Goal: Navigation & Orientation: Find specific page/section

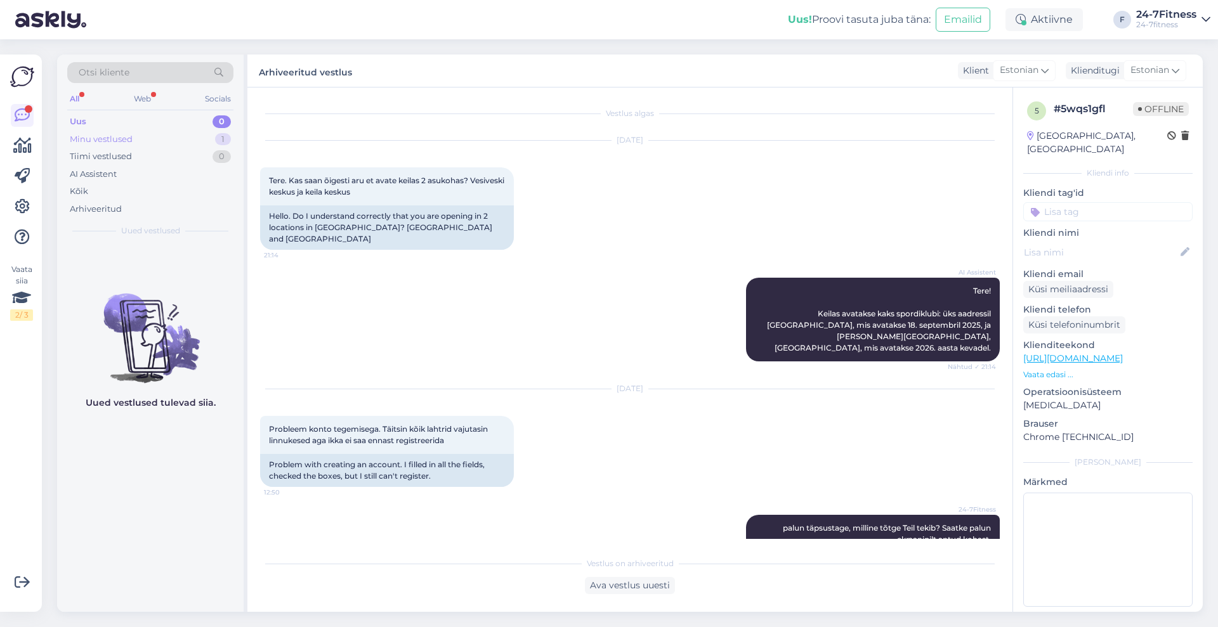
scroll to position [692, 0]
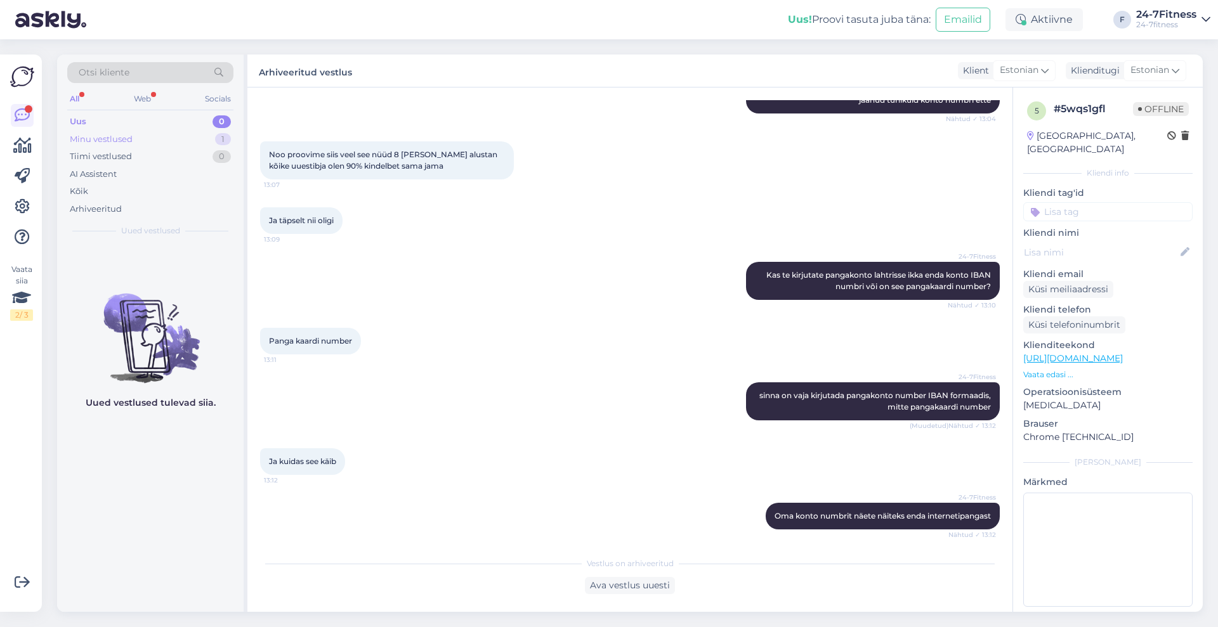
click at [139, 145] on div "Minu vestlused 1" at bounding box center [150, 140] width 166 height 18
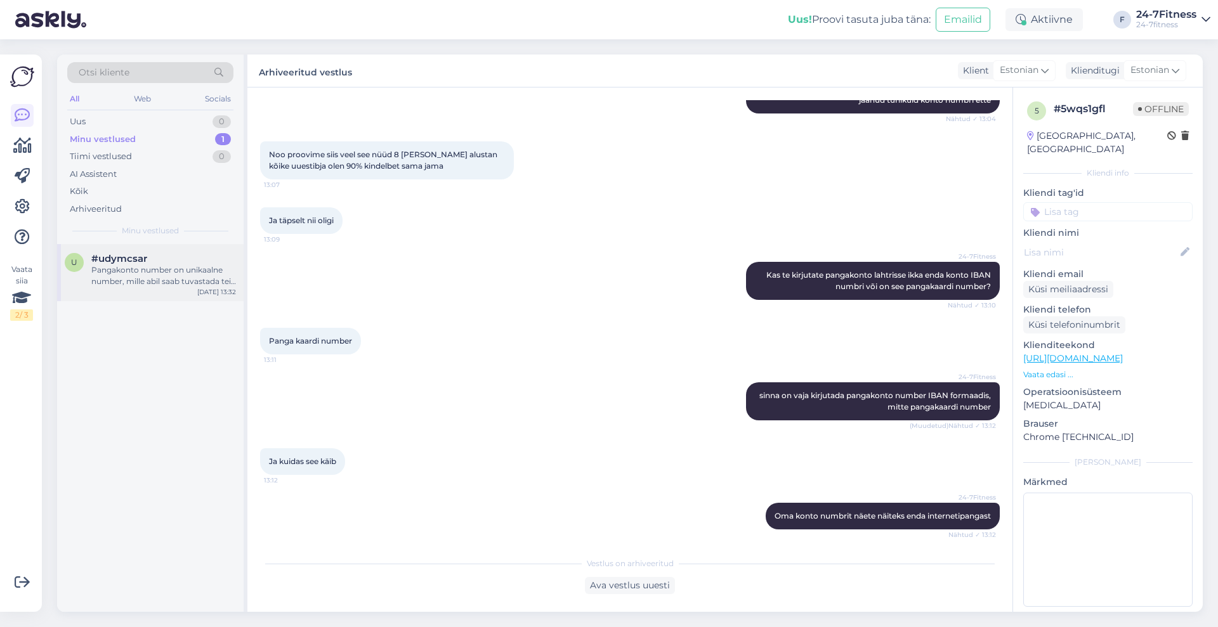
click at [183, 282] on div "Pangakonto number on unikaalne number, mille abil saab tuvastada teie pangakont…" at bounding box center [163, 275] width 145 height 23
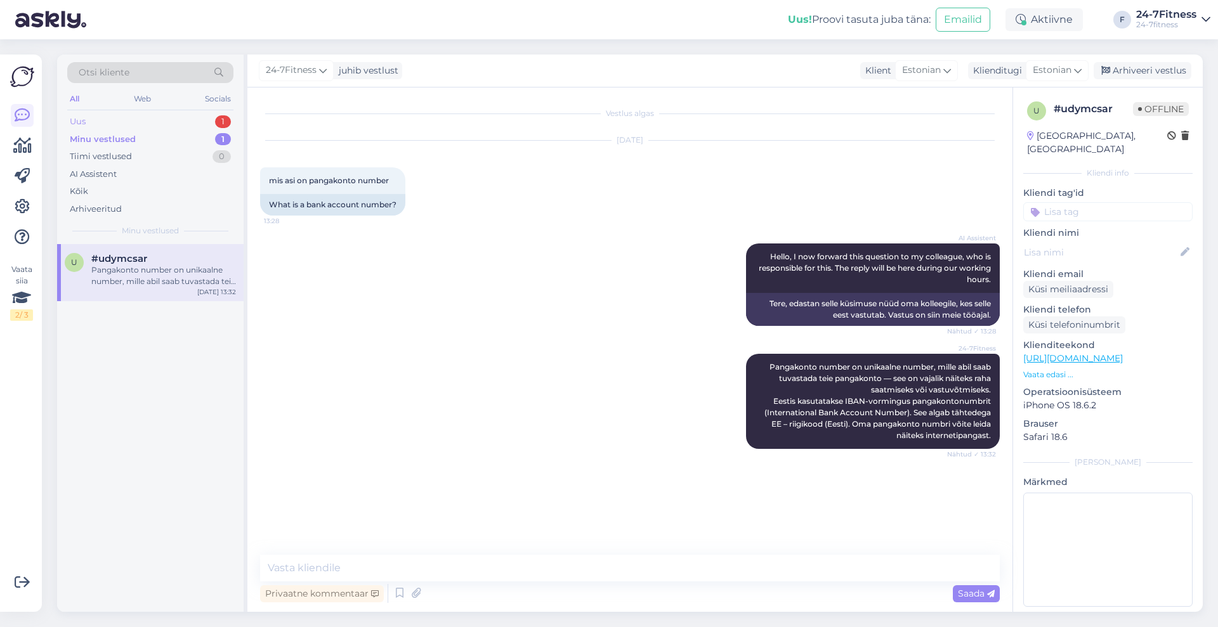
click at [136, 124] on div "Uus 1" at bounding box center [150, 122] width 166 height 18
click at [152, 285] on div "According to clause 9.4 of our customer agreement, you can terminate your annua…" at bounding box center [163, 275] width 145 height 23
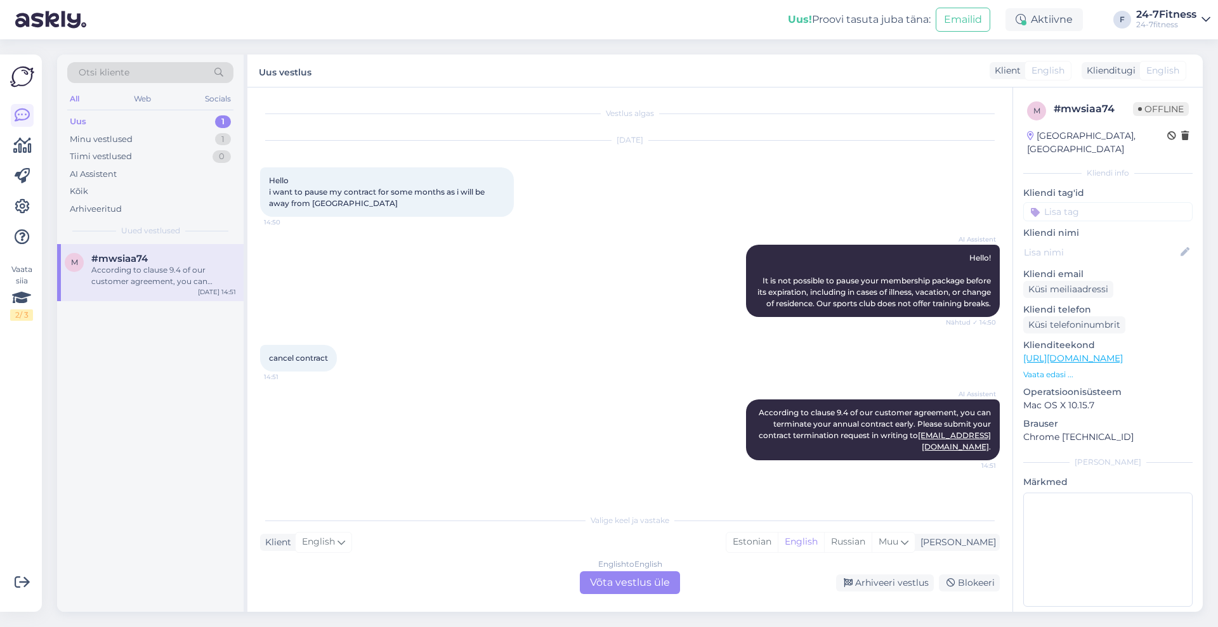
click at [99, 120] on div "Uus 1" at bounding box center [150, 122] width 166 height 18
click at [878, 582] on div "Arhiveeri vestlus" at bounding box center [885, 583] width 98 height 17
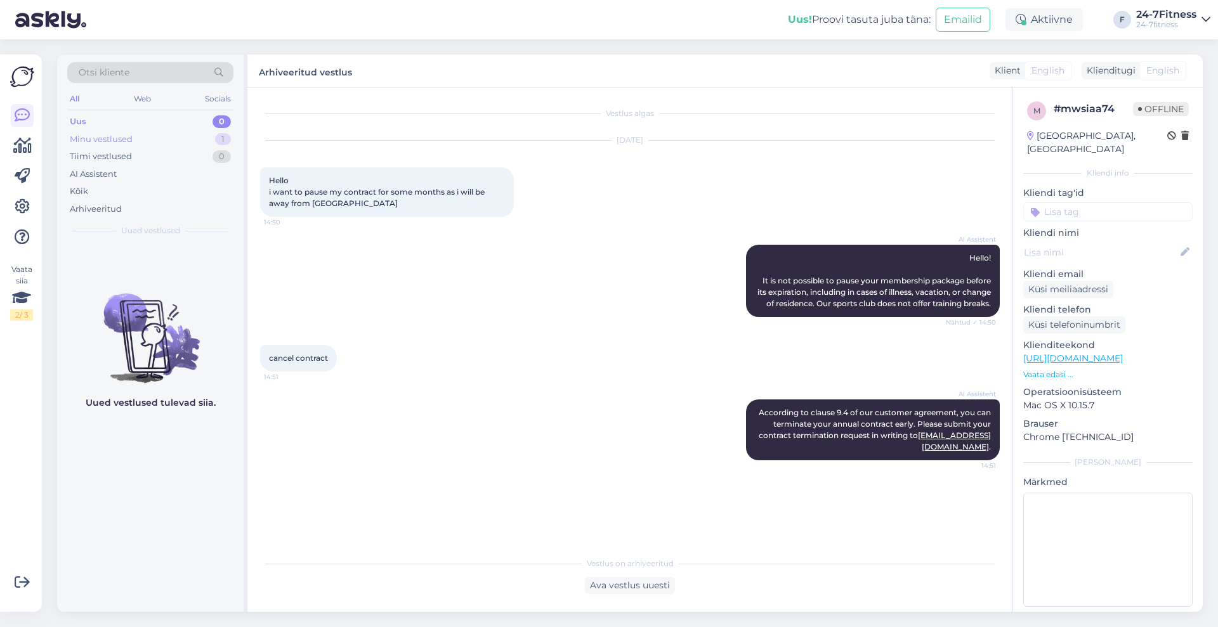
click at [107, 138] on div "Minu vestlused" at bounding box center [101, 139] width 63 height 13
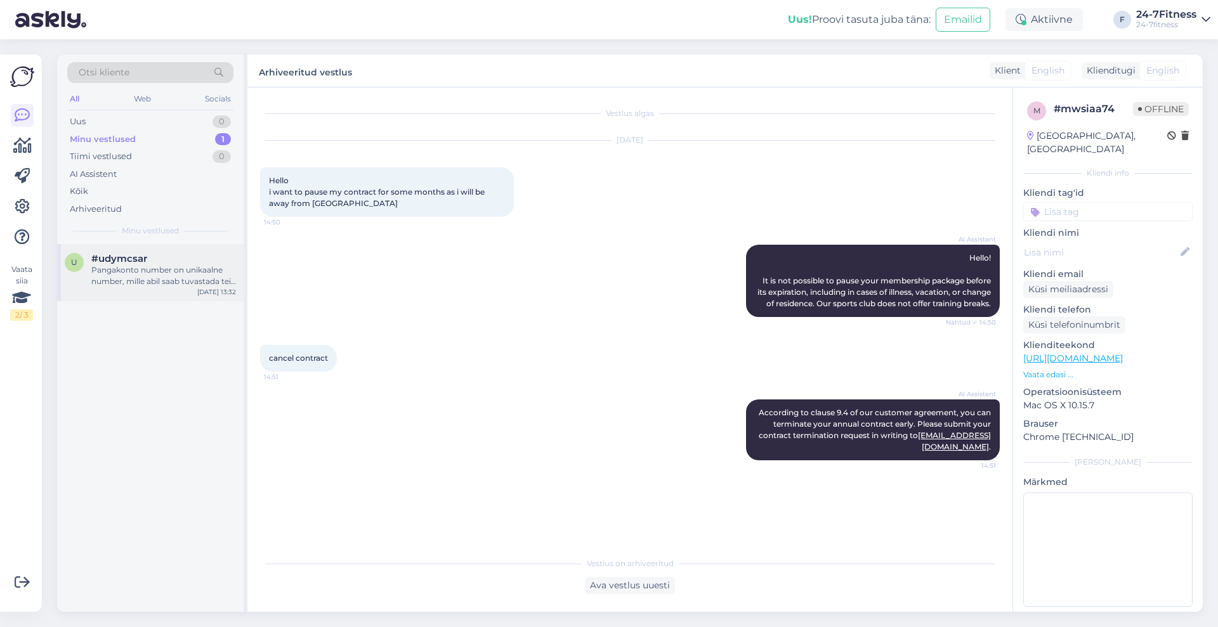
click at [141, 285] on div "Pangakonto number on unikaalne number, mille abil saab tuvastada teie pangakont…" at bounding box center [163, 275] width 145 height 23
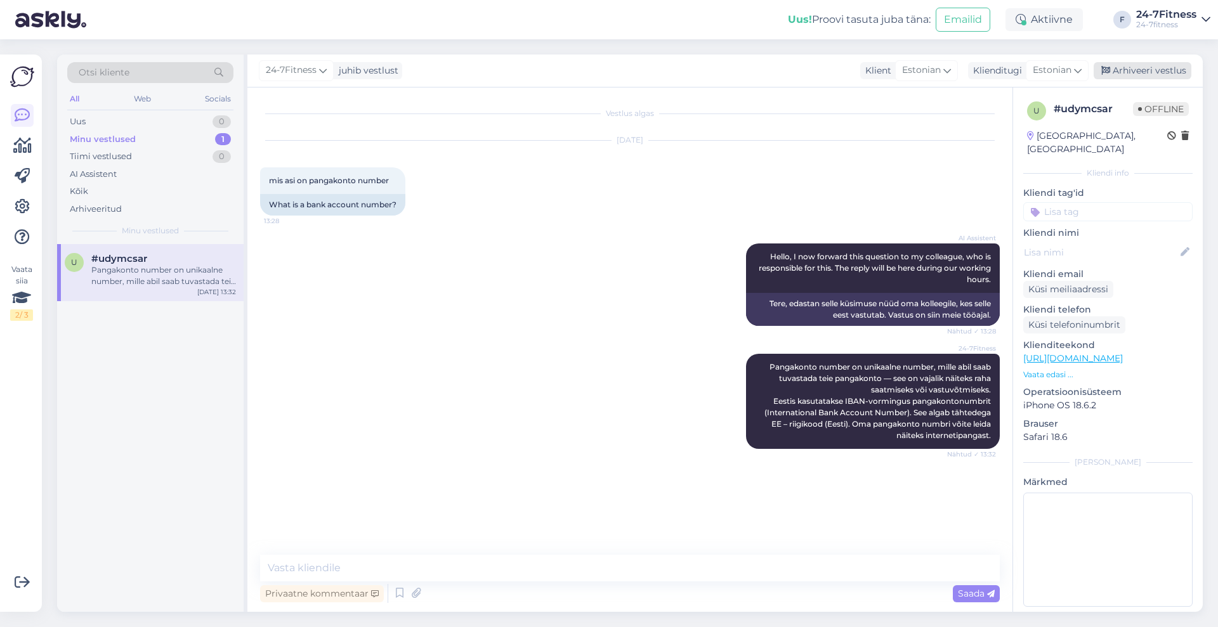
click at [1142, 72] on div "Arhiveeri vestlus" at bounding box center [1142, 70] width 98 height 17
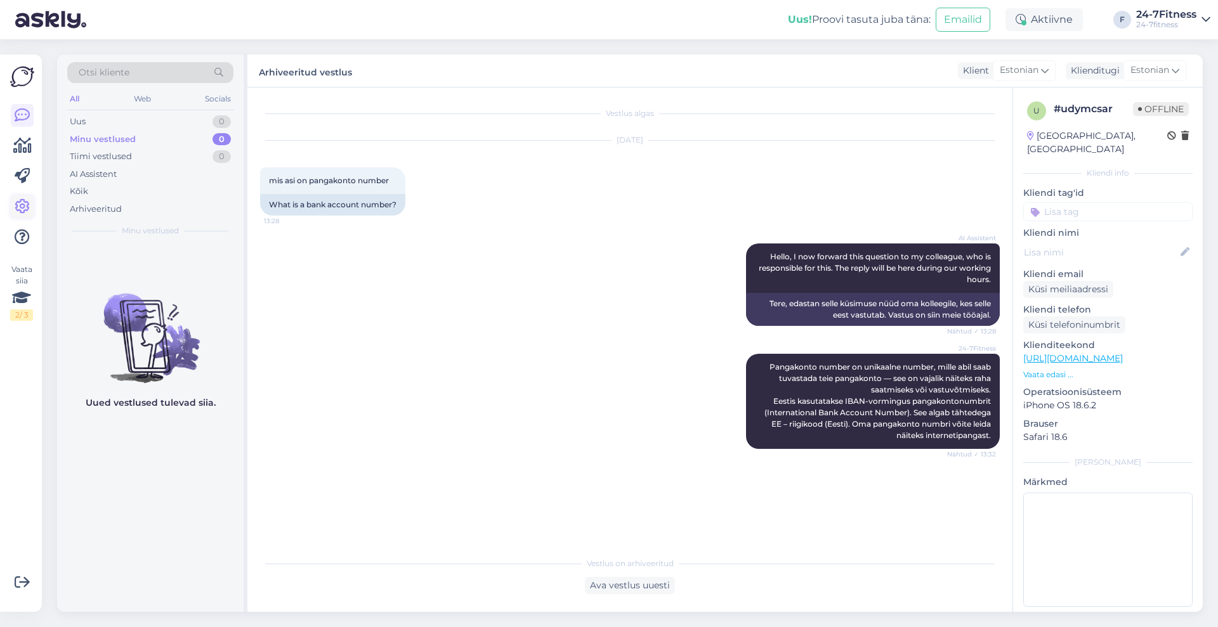
click at [18, 204] on icon at bounding box center [22, 206] width 15 height 15
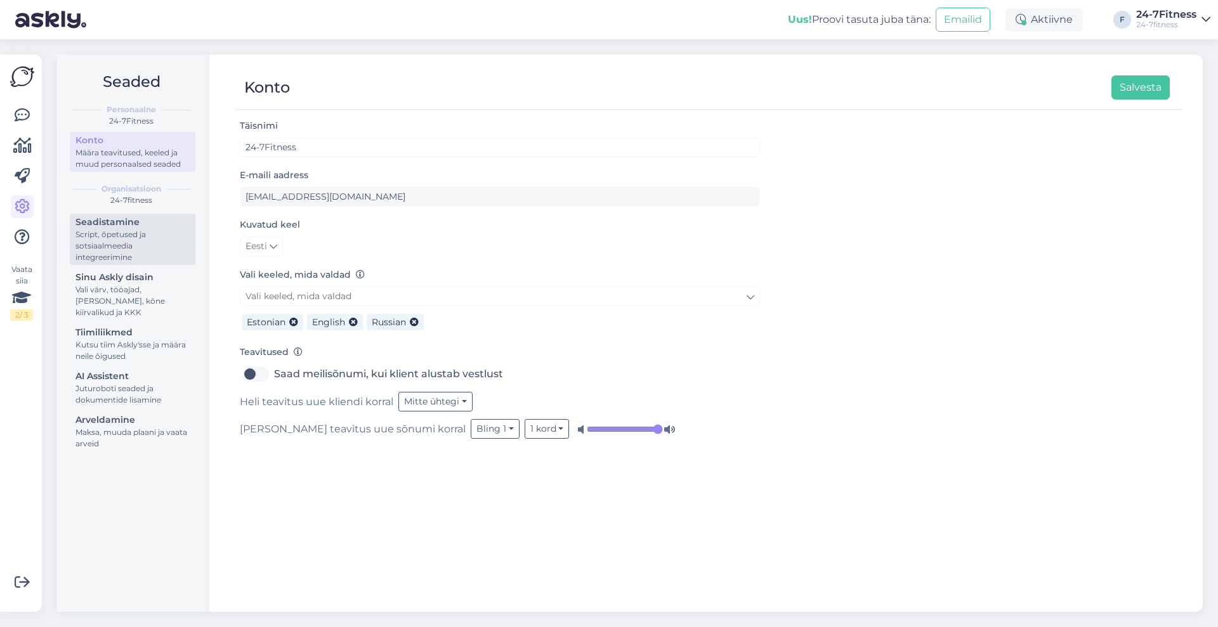
click at [186, 240] on div "Script, õpetused ja sotsiaalmeedia integreerimine" at bounding box center [132, 246] width 114 height 34
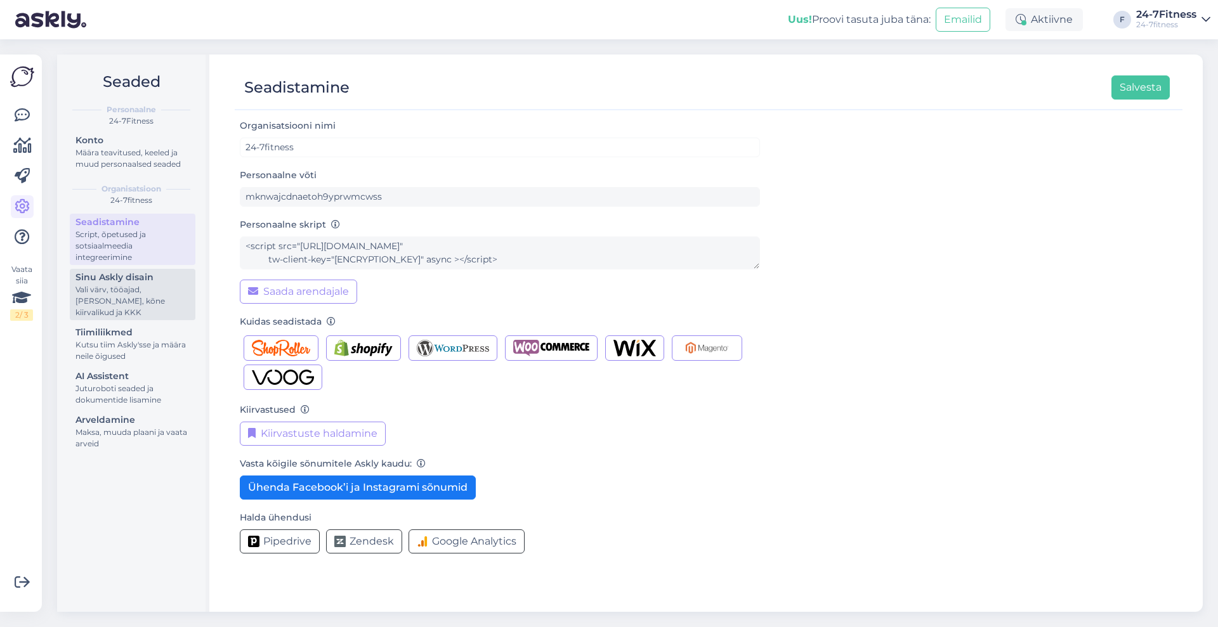
click at [146, 301] on div "Vali värv, tööajad, [PERSON_NAME], kõne kiirvalikud ja KKK" at bounding box center [132, 301] width 114 height 34
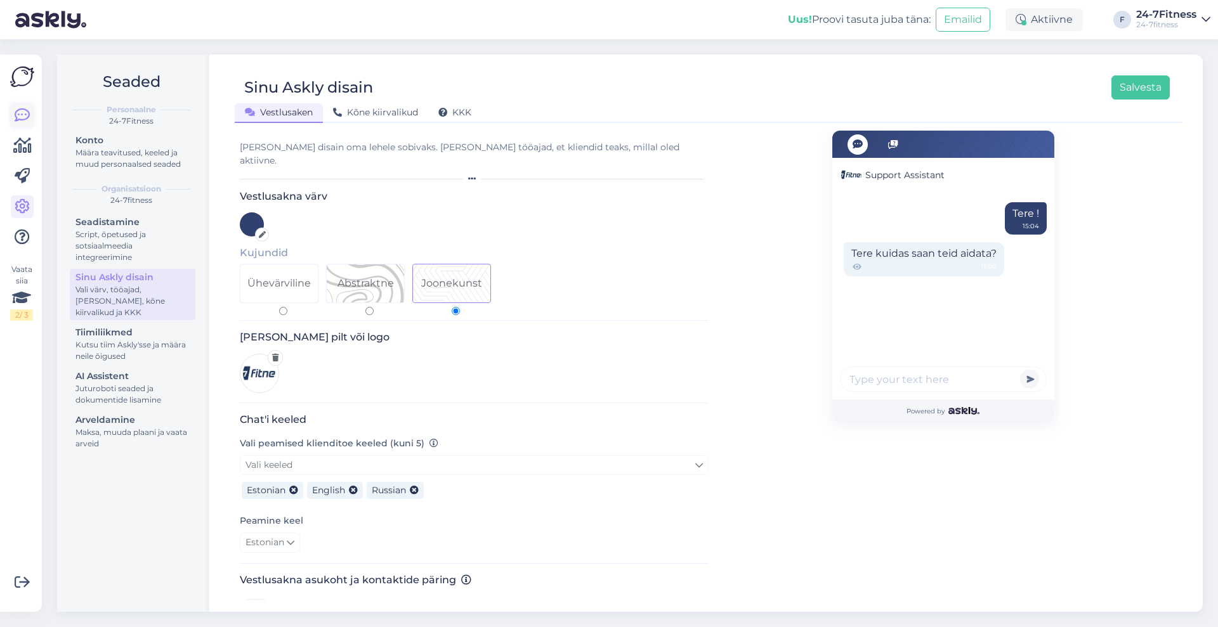
click at [21, 113] on icon at bounding box center [22, 115] width 15 height 15
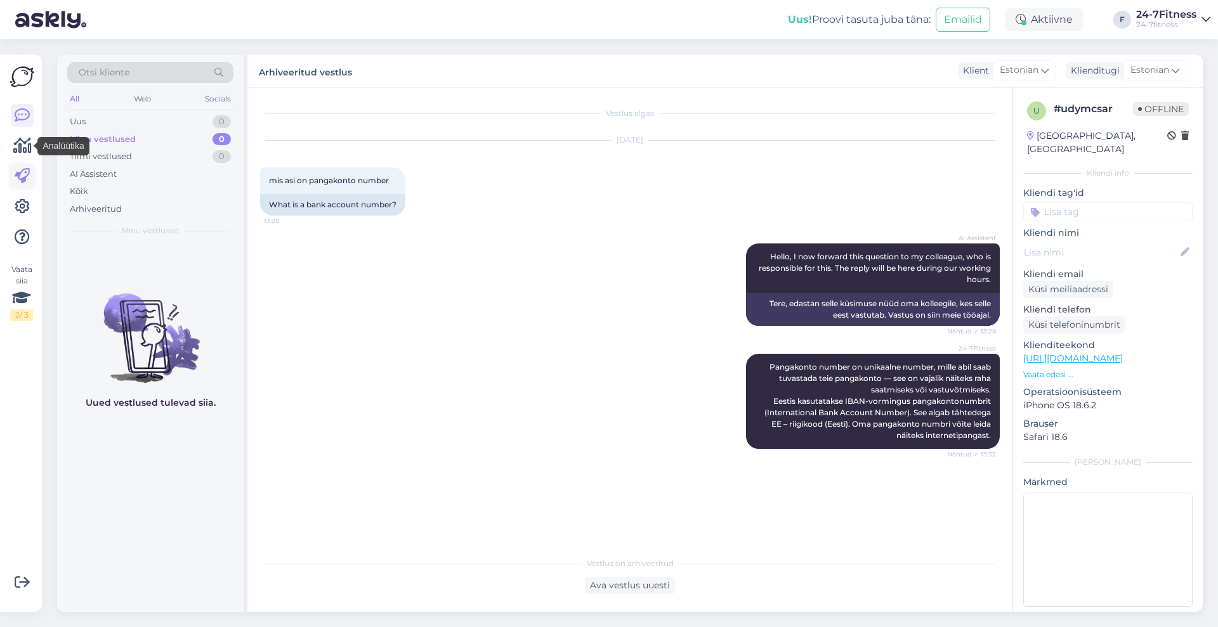
click at [23, 174] on icon at bounding box center [22, 176] width 15 height 15
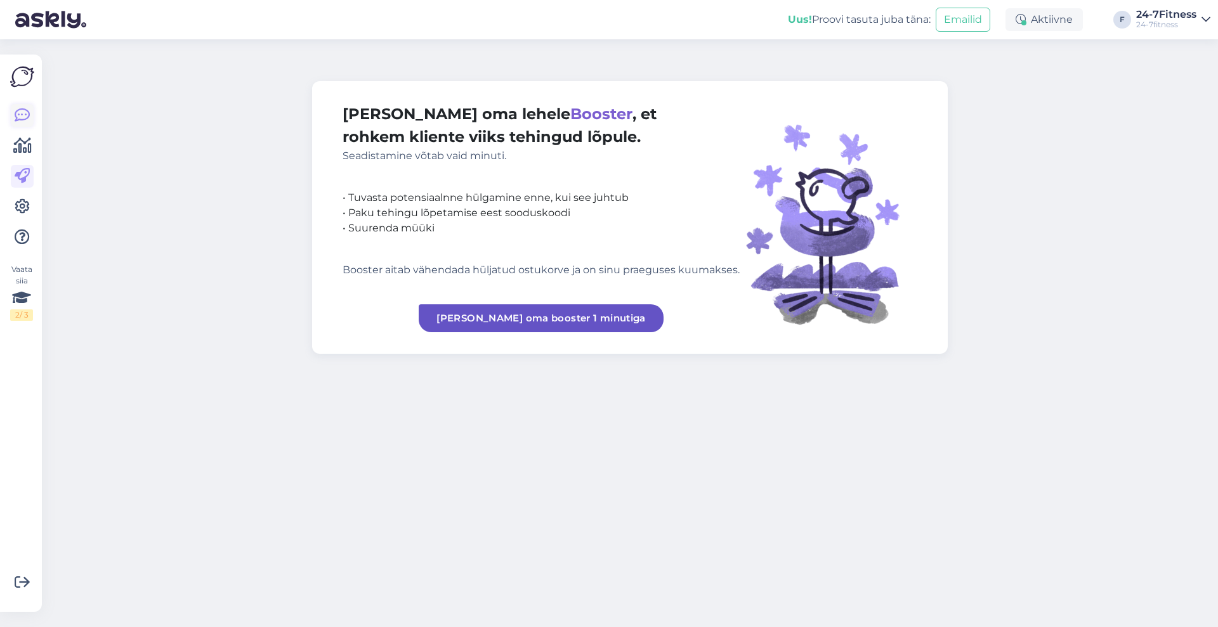
click at [25, 108] on icon at bounding box center [22, 115] width 15 height 15
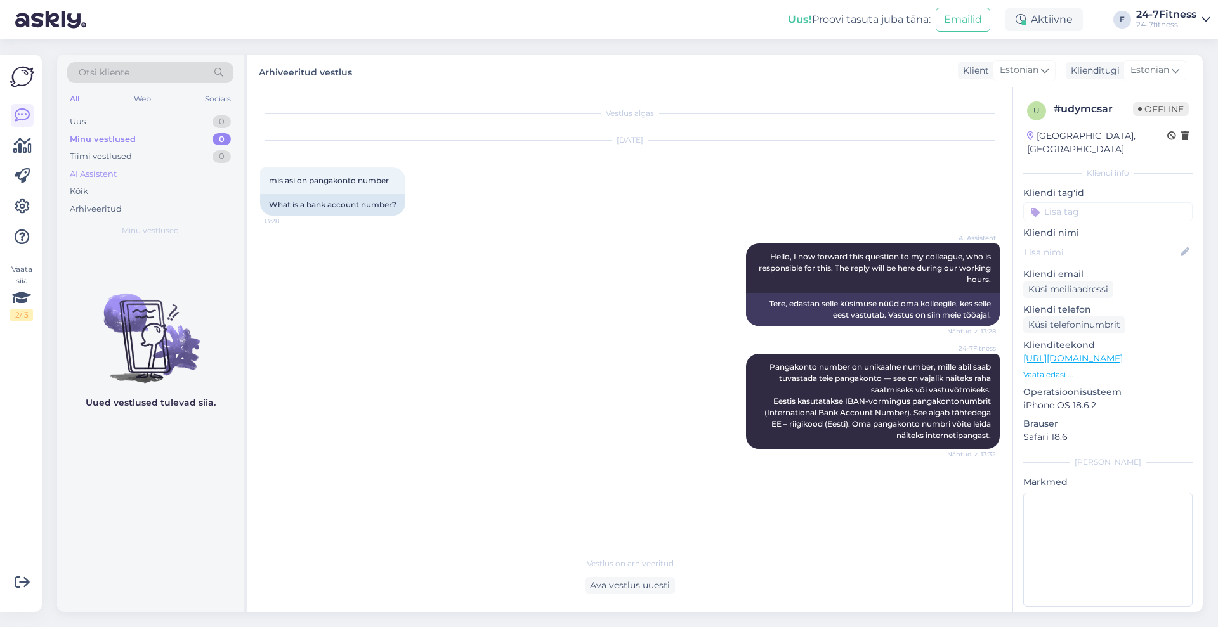
click at [100, 177] on div "AI Assistent" at bounding box center [93, 174] width 47 height 13
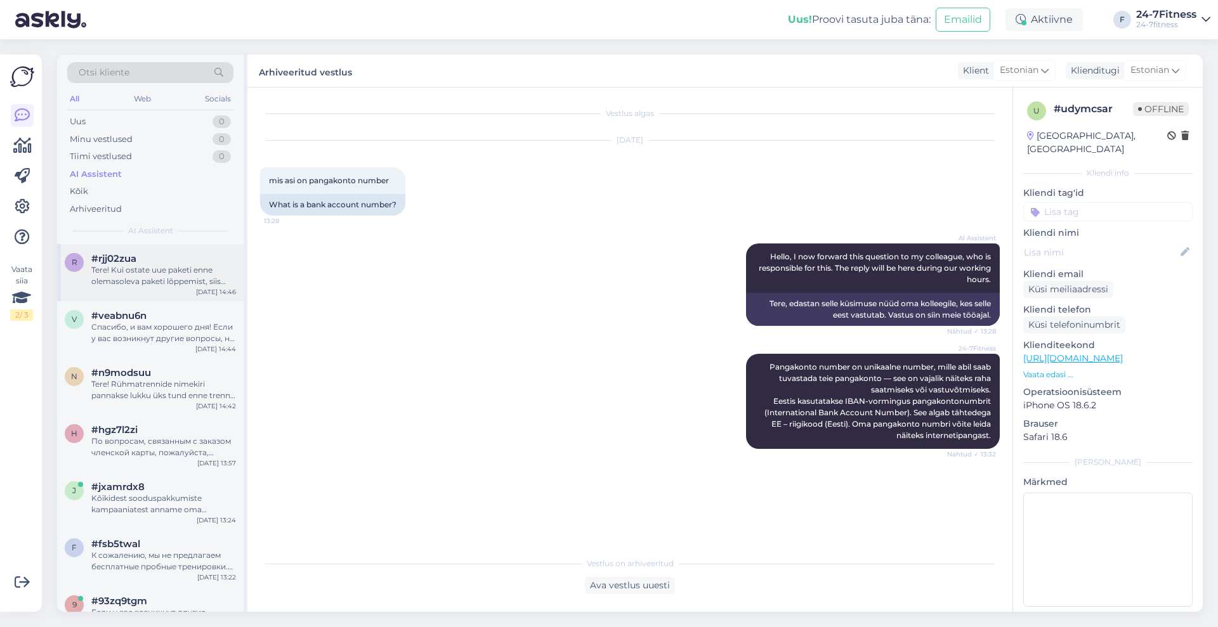
click at [154, 284] on div "Tere! Kui ostate uue paketi enne olemasoleva paketi lõppemist, siis uus pakett …" at bounding box center [163, 275] width 145 height 23
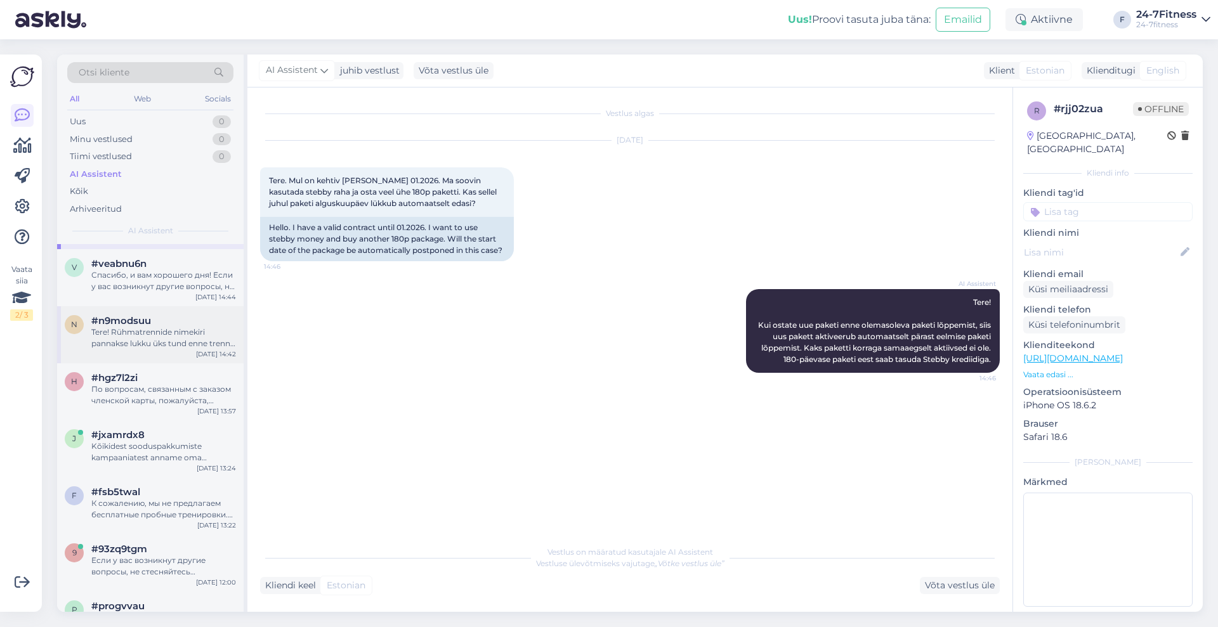
scroll to position [79, 0]
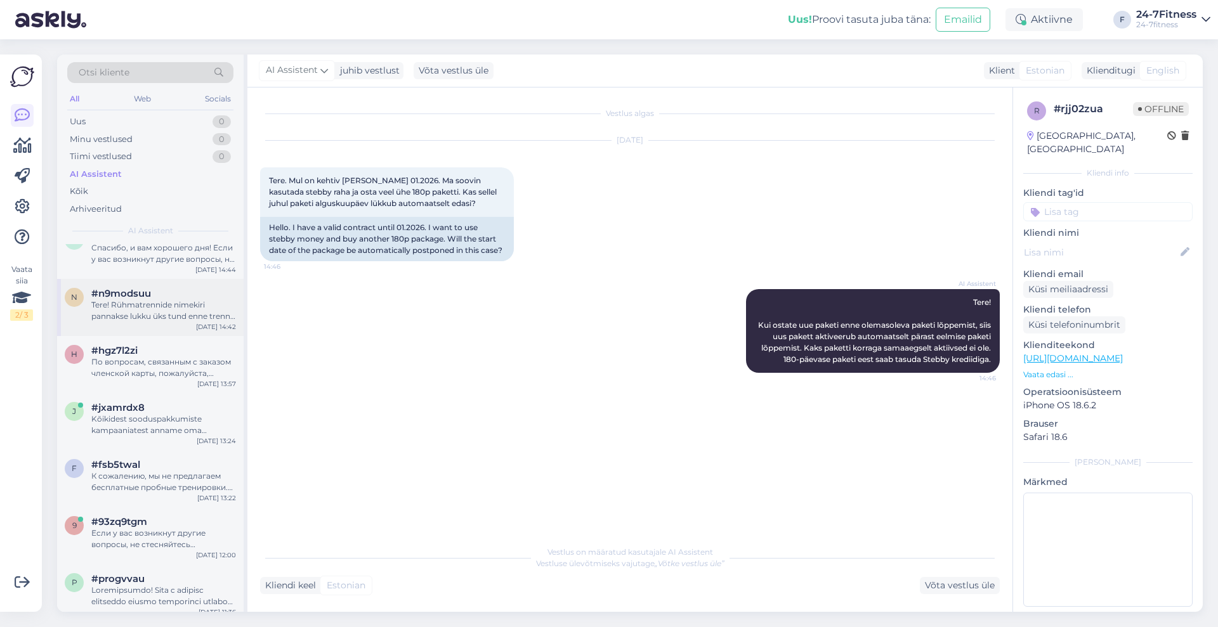
click at [160, 314] on div "Tere! Rühmatrennide nimekiri pannakse lukku üks tund enne trenni toimumist. Pal…" at bounding box center [163, 310] width 145 height 23
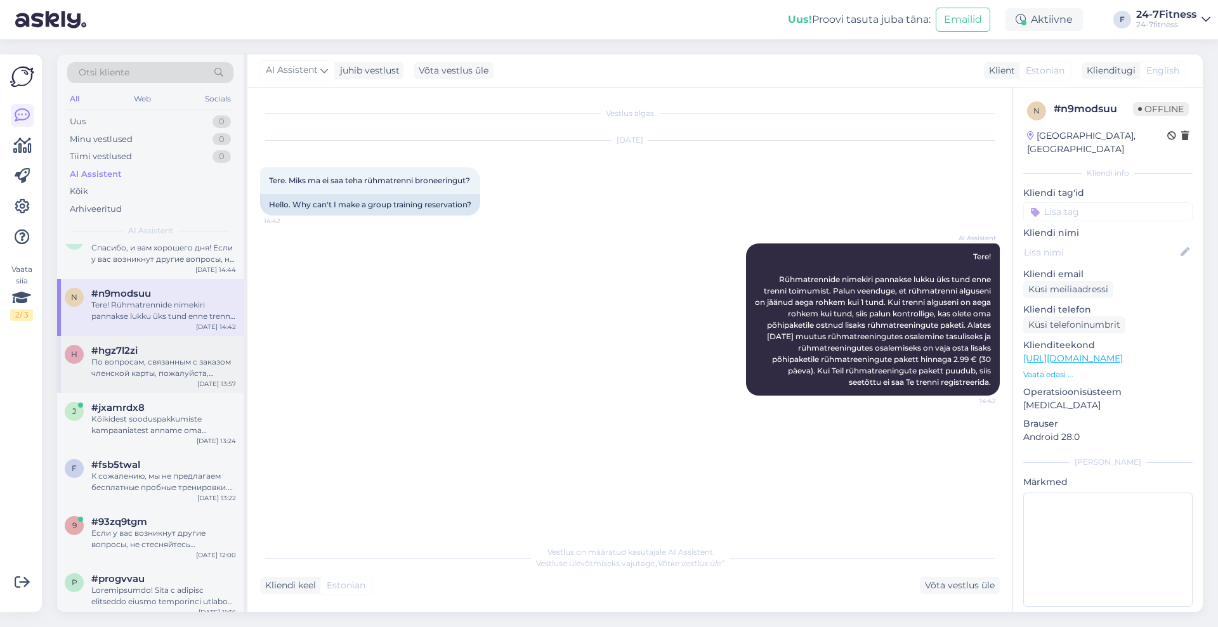
click at [174, 368] on div "По вопросам, связанным с заказом членской карты, пожалуйста, напишите нам на эл…" at bounding box center [163, 367] width 145 height 23
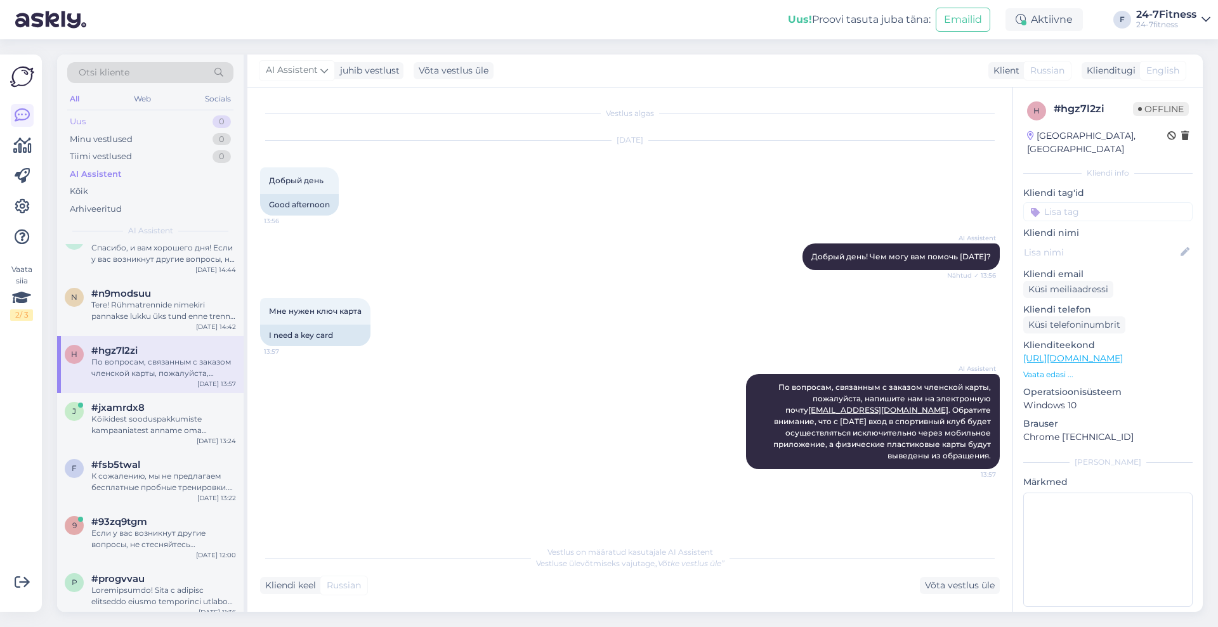
click at [122, 126] on div "Uus 0" at bounding box center [150, 122] width 166 height 18
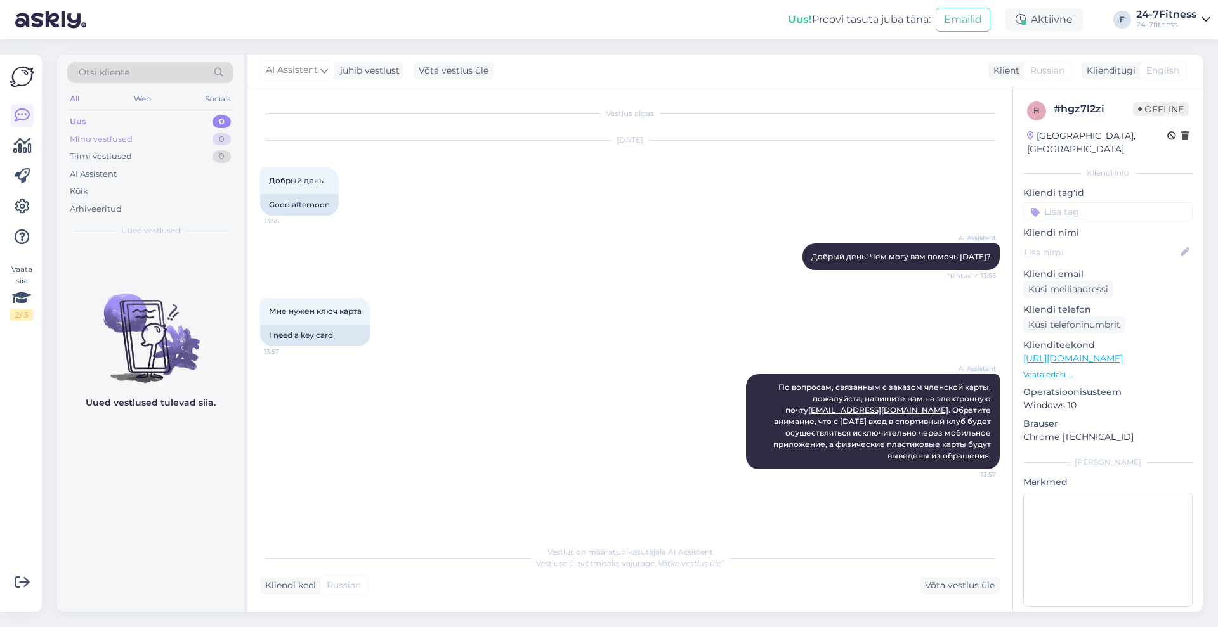
click at [105, 135] on div "Minu vestlused" at bounding box center [101, 139] width 63 height 13
click at [108, 154] on div "Tiimi vestlused" at bounding box center [101, 156] width 62 height 13
click at [91, 190] on div "Kõik" at bounding box center [150, 192] width 166 height 18
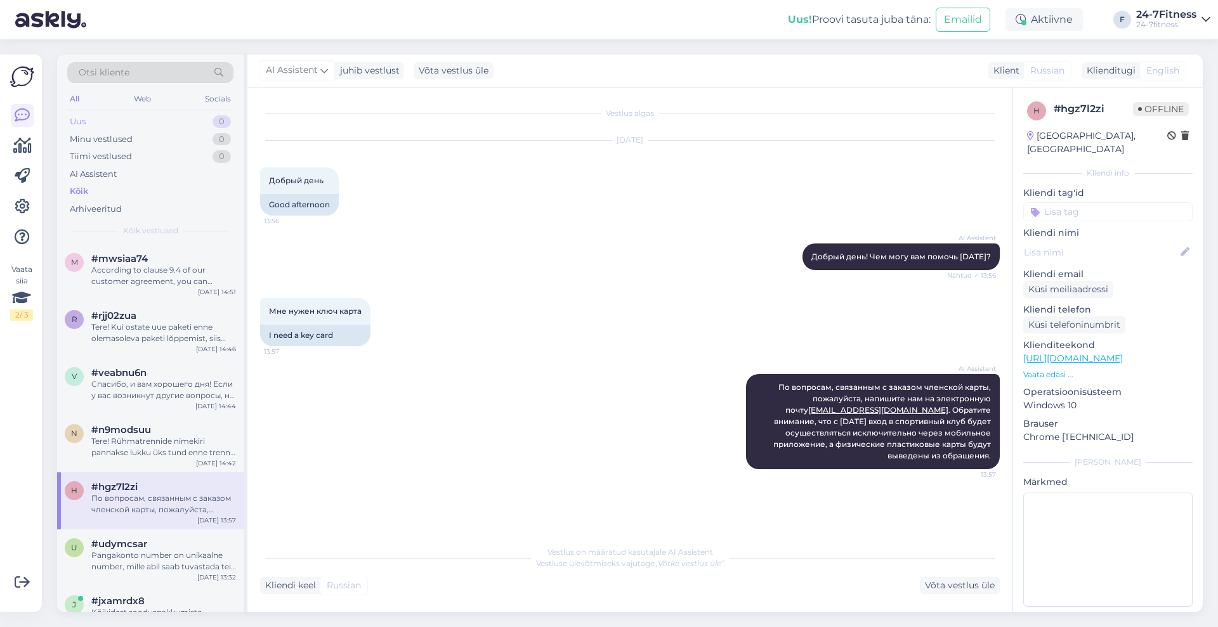
click at [108, 122] on div "Uus 0" at bounding box center [150, 122] width 166 height 18
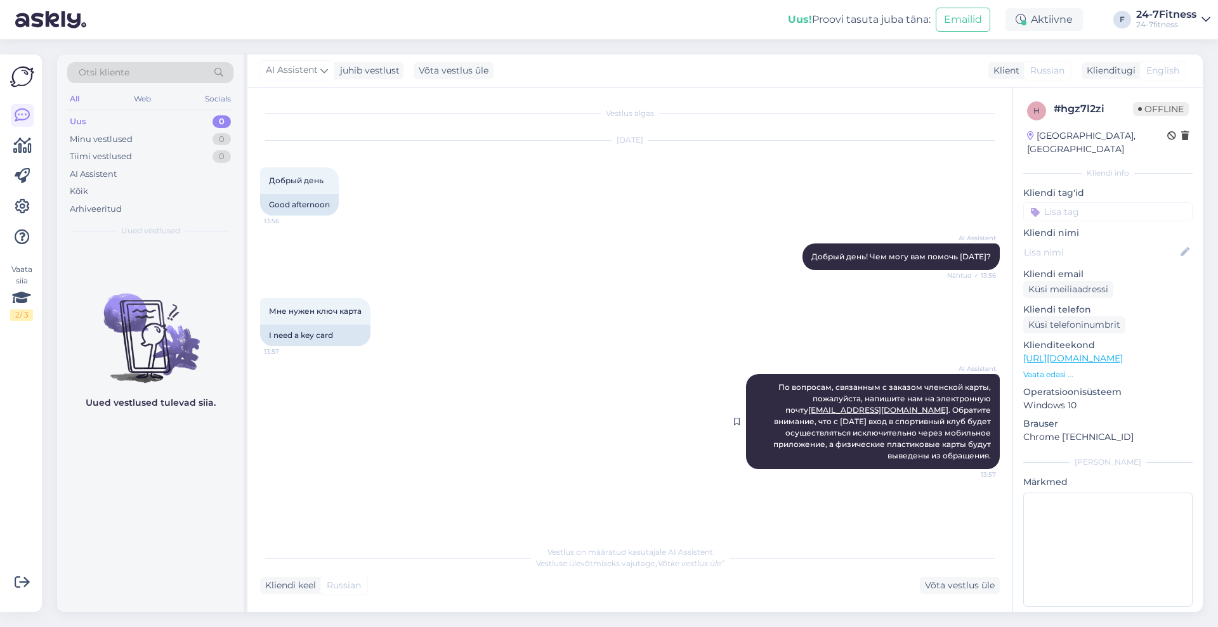
scroll to position [1, 0]
drag, startPoint x: 811, startPoint y: 16, endPoint x: 945, endPoint y: 17, distance: 133.8
click at [945, 17] on div "Uus! Proovi tasuta [PERSON_NAME]: Emailid" at bounding box center [897, 19] width 218 height 39
click at [731, 16] on div "Uus! Proovi tasuta [PERSON_NAME]: Emailid Aktiivne F 24-7Fitness 24-7fitness" at bounding box center [609, 19] width 1218 height 39
